Goal: Transaction & Acquisition: Purchase product/service

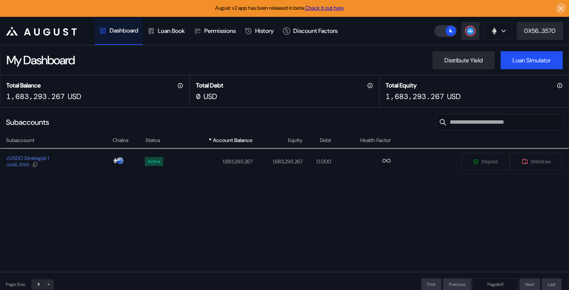
click at [495, 81] on div "Total Equity 1,683,293.267 USD" at bounding box center [474, 91] width 190 height 33
click at [94, 162] on div "cUSDO Strategist 1 0xA6...fD93" at bounding box center [55, 161] width 111 height 13
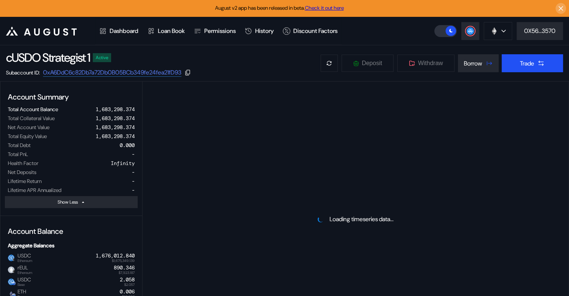
select select "*"
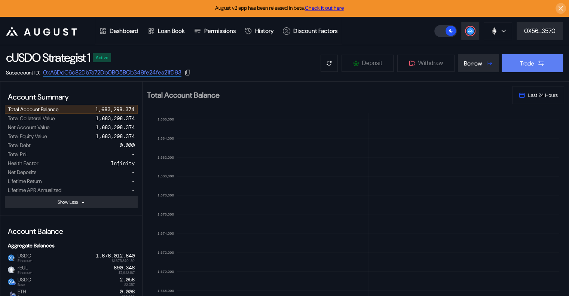
click at [526, 58] on button "Trade" at bounding box center [532, 63] width 61 height 18
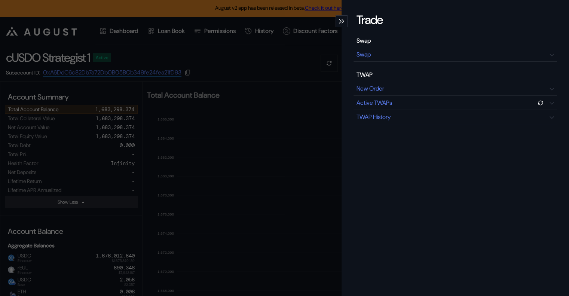
click at [342, 24] on div "modal" at bounding box center [342, 21] width 12 height 12
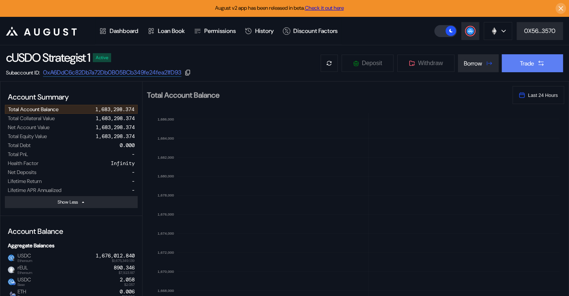
click at [530, 67] on button "Trade" at bounding box center [532, 63] width 61 height 18
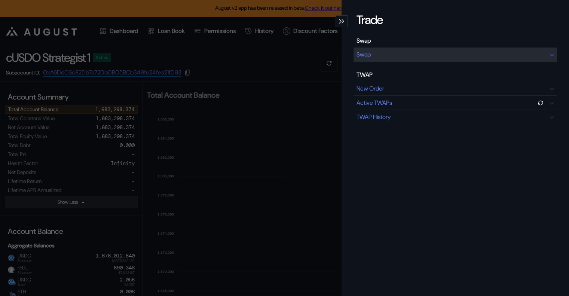
click at [396, 56] on div "Swap" at bounding box center [456, 55] width 204 height 14
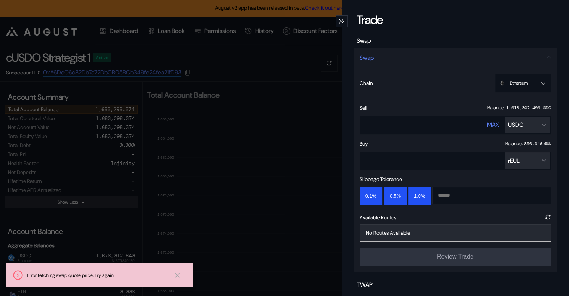
click at [285, 114] on div "Trade Swap Swap Chain Ethereum Ethereum Base Sell Balance: 1,618,302.496 USDC *…" at bounding box center [284, 148] width 569 height 296
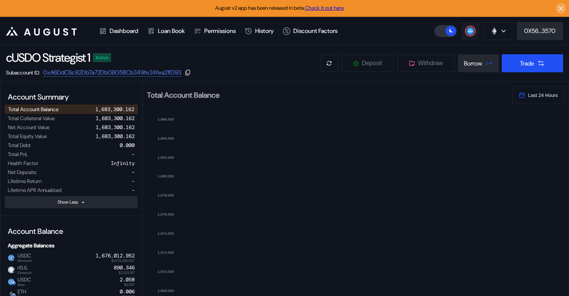
click at [472, 34] on icon at bounding box center [470, 30] width 7 height 7
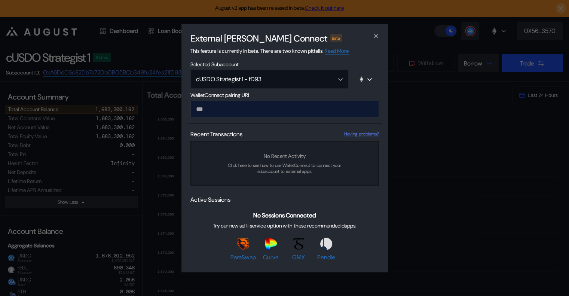
click at [292, 106] on input "modal" at bounding box center [284, 108] width 189 height 17
type input "**********"
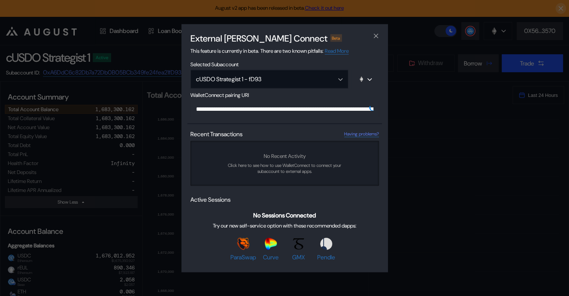
scroll to position [0, 451]
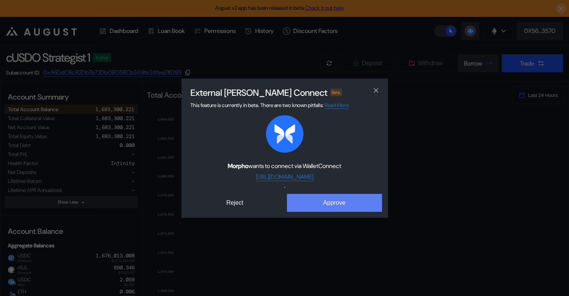
click at [354, 213] on div "External [PERSON_NAME] Connect Beta This feature is currently in beta. There ar…" at bounding box center [284, 148] width 207 height 139
click at [356, 206] on button "Approve" at bounding box center [334, 203] width 95 height 18
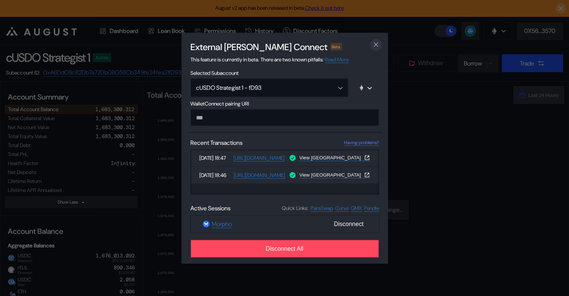
click at [380, 42] on button "close modal" at bounding box center [376, 45] width 12 height 12
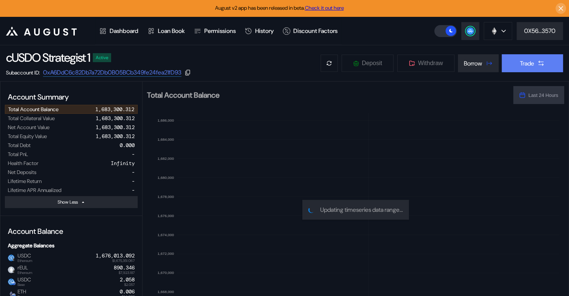
click at [534, 65] on button "Trade" at bounding box center [532, 63] width 61 height 18
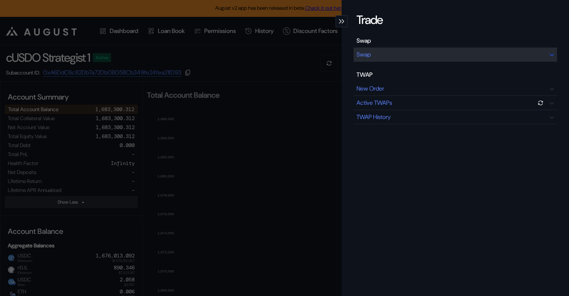
click at [368, 56] on div "Swap" at bounding box center [364, 55] width 14 height 8
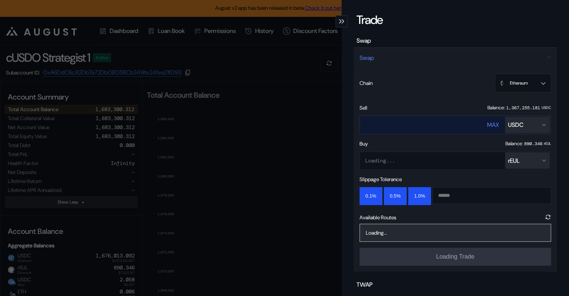
click at [542, 126] on button "USDC" at bounding box center [527, 125] width 45 height 16
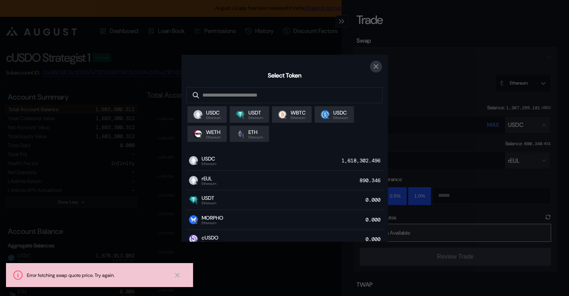
click at [376, 64] on icon "close modal" at bounding box center [375, 66] width 7 height 8
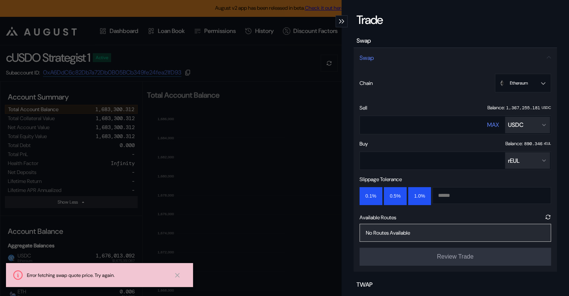
click at [342, 21] on icon "modal" at bounding box center [343, 21] width 2 height 4
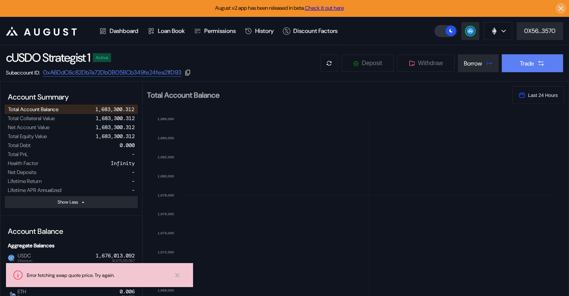
click at [538, 64] on icon at bounding box center [540, 62] width 7 height 7
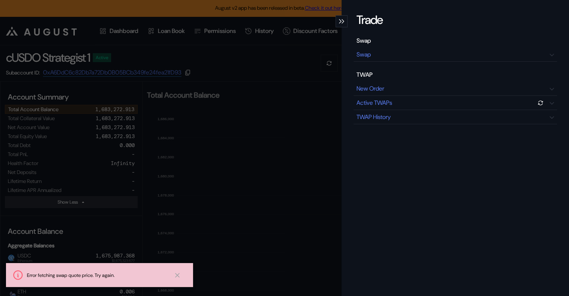
click at [344, 20] on div "modal" at bounding box center [342, 21] width 12 height 12
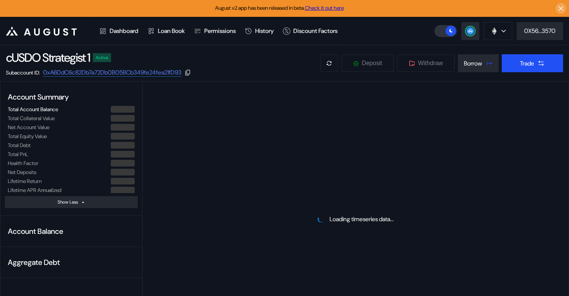
select select "*"
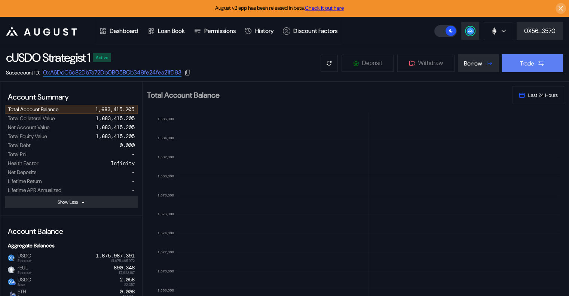
click at [530, 64] on div "Trade" at bounding box center [527, 63] width 14 height 8
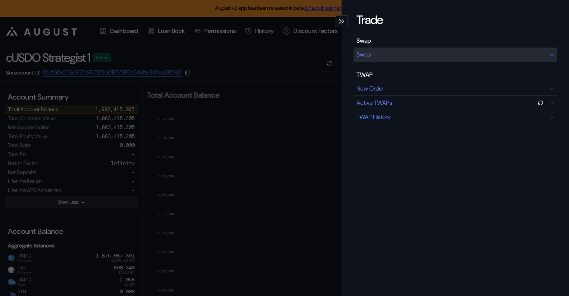
click at [380, 54] on div "Swap" at bounding box center [456, 55] width 204 height 14
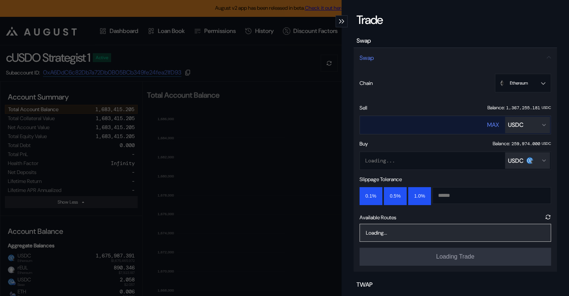
click at [534, 124] on div "USDC" at bounding box center [527, 125] width 39 height 8
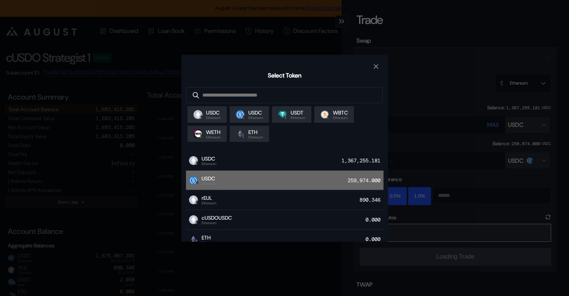
click at [338, 177] on div "USDC Ethereum 259,974.000" at bounding box center [285, 181] width 198 height 20
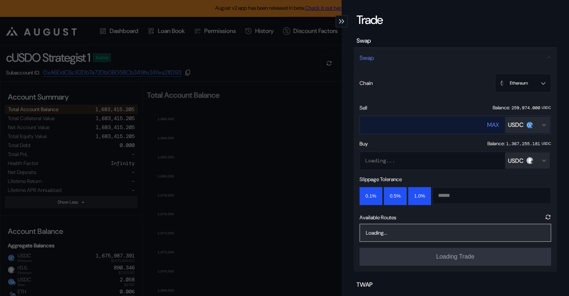
click at [490, 126] on div "MAX" at bounding box center [493, 125] width 12 height 8
type input "********"
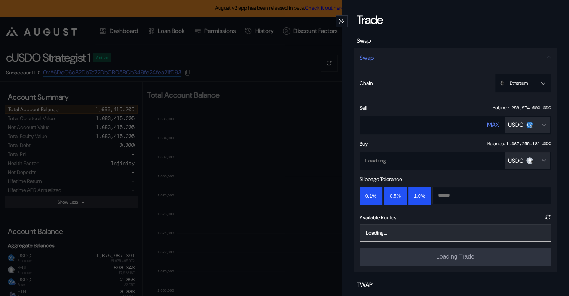
click at [521, 167] on button "USDC" at bounding box center [527, 160] width 45 height 16
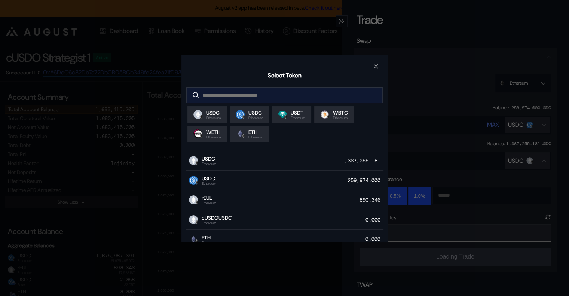
click at [302, 89] on input "modal" at bounding box center [279, 95] width 184 height 15
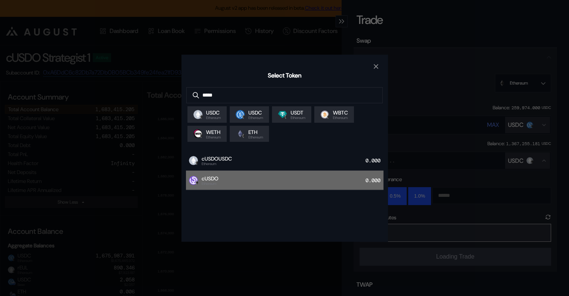
type input "*****"
click at [320, 180] on div "cUSDO Ethereum 0.000" at bounding box center [285, 181] width 198 height 20
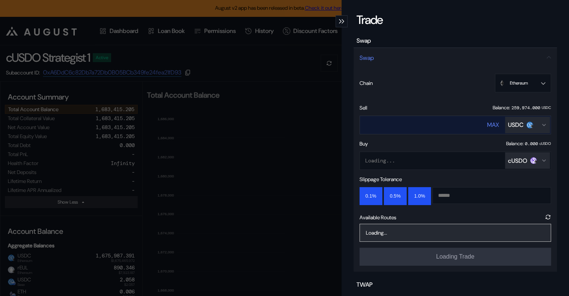
drag, startPoint x: 494, startPoint y: 122, endPoint x: 488, endPoint y: 124, distance: 6.6
click at [493, 122] on div "MAX USDC" at bounding box center [518, 125] width 63 height 18
click at [488, 124] on div "MAX" at bounding box center [493, 125] width 12 height 8
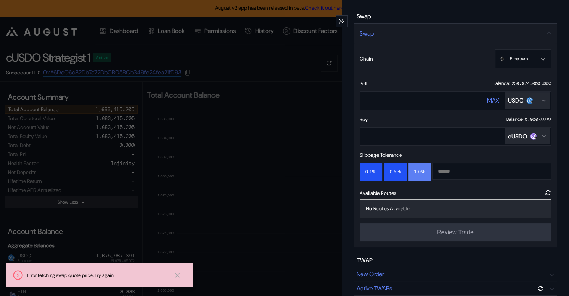
scroll to position [37, 0]
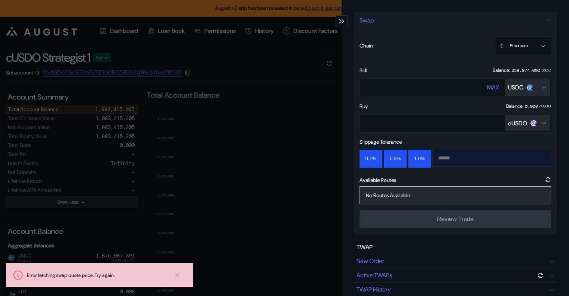
click at [461, 153] on input "modal" at bounding box center [486, 158] width 106 height 16
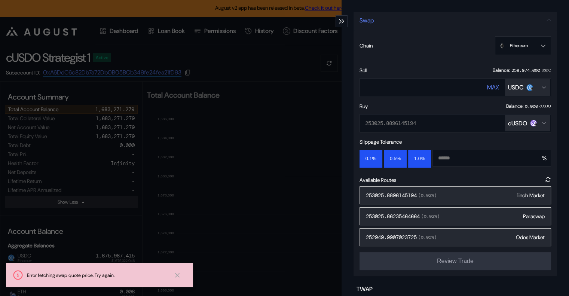
type input "****"
click at [445, 196] on div "253025.8896145194 ( 0.02 %) 1inch Market" at bounding box center [456, 195] width 192 height 18
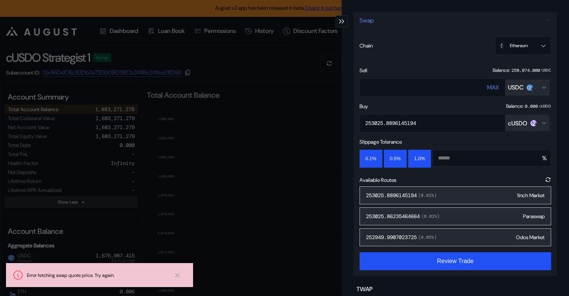
click at [434, 199] on div "253025.8896145194 ( 0.02 %) 1inch Market" at bounding box center [456, 195] width 192 height 18
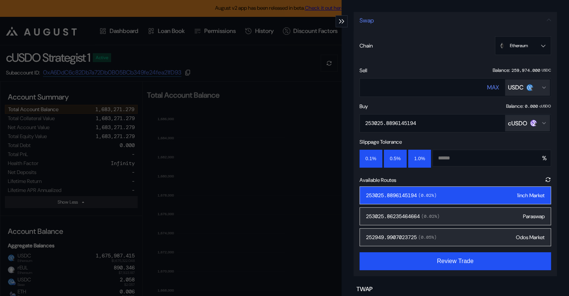
click at [460, 101] on div "Sell Balance: 259,974.000 USDC ******** MAX USDC Buy Balance: 0.000 cUSDO 25302…" at bounding box center [456, 168] width 192 height 203
click at [422, 211] on div "253025.86235464664 ( 0.02 %) Paraswap" at bounding box center [456, 216] width 192 height 18
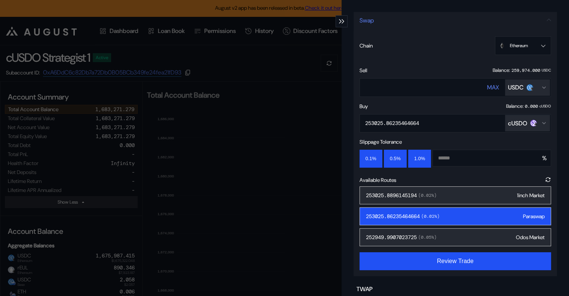
click at [426, 196] on span "( 0.02 %)" at bounding box center [427, 195] width 20 height 6
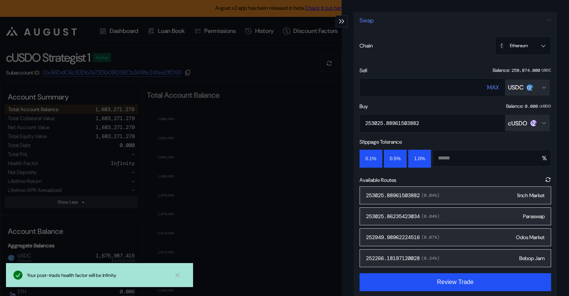
click at [437, 194] on span "( 0.04 %)" at bounding box center [430, 195] width 20 height 6
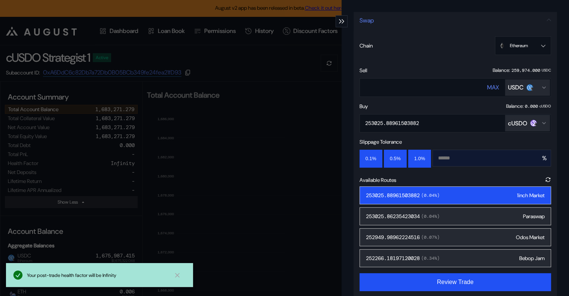
click at [462, 155] on input "****" at bounding box center [486, 158] width 106 height 16
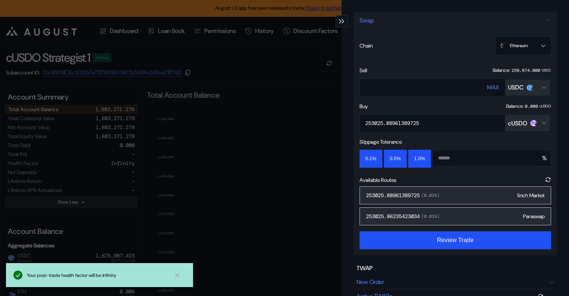
click at [409, 199] on div "253025.88961389725 ( 0.02 %) 1inch Market" at bounding box center [456, 195] width 192 height 18
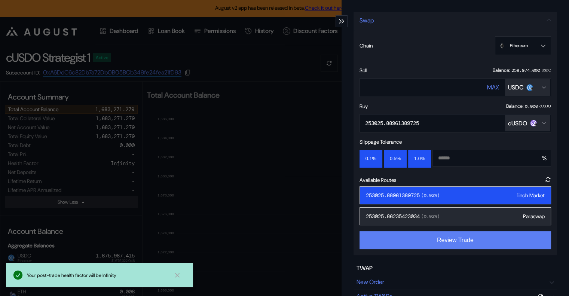
click at [449, 246] on button "Review Trade" at bounding box center [456, 240] width 192 height 18
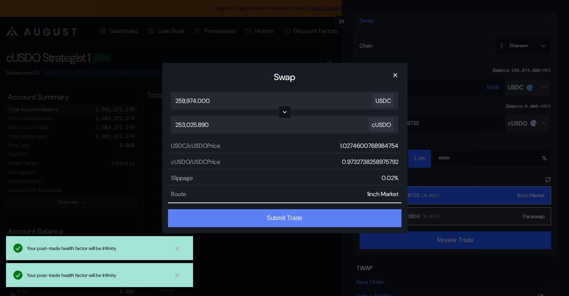
click at [296, 218] on button "Submit Trade" at bounding box center [284, 218] width 233 height 18
